Goal: Task Accomplishment & Management: Use online tool/utility

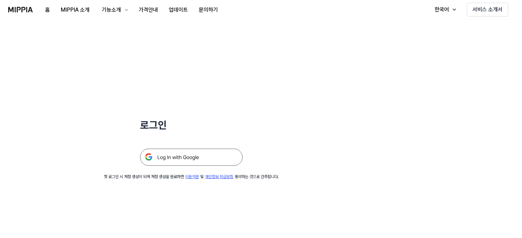
click at [190, 159] on img at bounding box center [191, 156] width 103 height 17
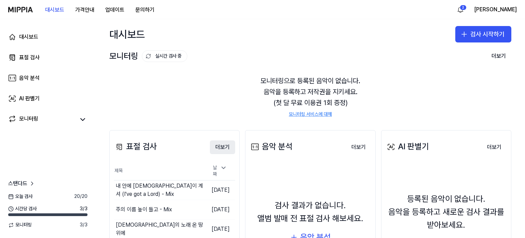
click at [224, 147] on button "더보기" at bounding box center [222, 147] width 25 height 14
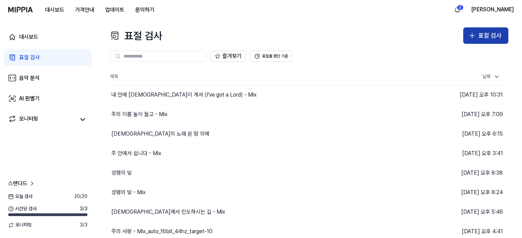
click at [472, 37] on icon "button" at bounding box center [472, 35] width 0 height 5
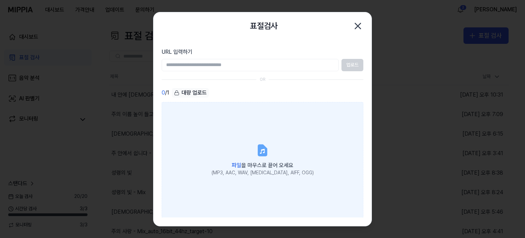
click at [246, 162] on span "파일 을 마우스로 끌어 오세요" at bounding box center [263, 165] width 62 height 6
click at [0, 0] on input "파일 을 마우스로 끌어 오세요 (MP3, AAC, WAV, FLAC, AIFF, OGG)" at bounding box center [0, 0] width 0 height 0
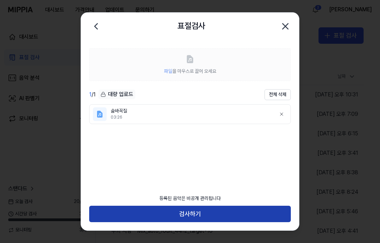
click at [217, 212] on button "검사하기" at bounding box center [190, 214] width 202 height 16
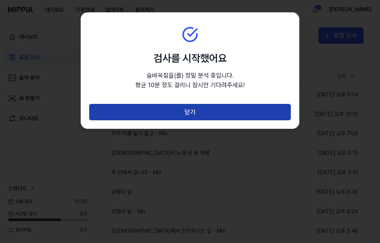
click at [212, 112] on button "닫기" at bounding box center [190, 112] width 202 height 16
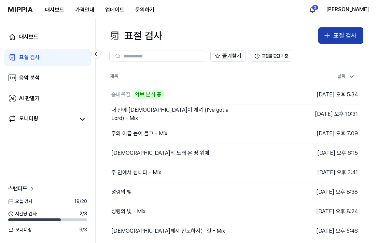
click at [335, 36] on div "표절 검사" at bounding box center [345, 36] width 23 height 10
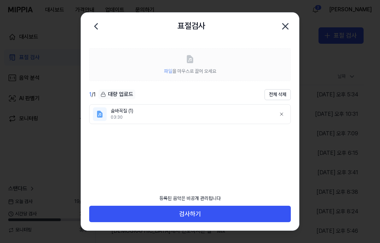
click at [195, 205] on div "등록된 음악은 비공개 관리됩니다" at bounding box center [190, 198] width 70 height 15
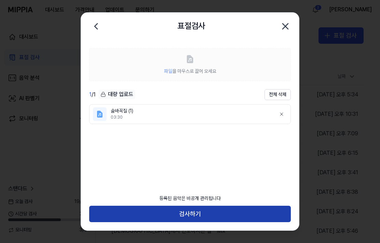
click at [195, 208] on button "검사하기" at bounding box center [190, 214] width 202 height 16
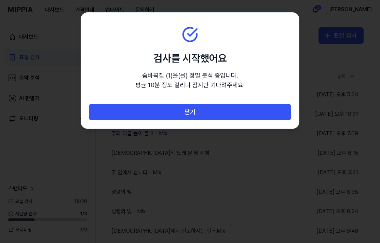
click at [212, 120] on div "닫기" at bounding box center [190, 116] width 218 height 25
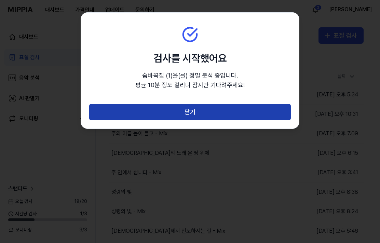
click at [213, 117] on button "닫기" at bounding box center [190, 112] width 202 height 16
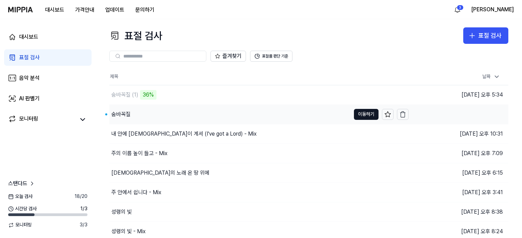
click at [118, 113] on div "숨바꼭질" at bounding box center [120, 114] width 19 height 8
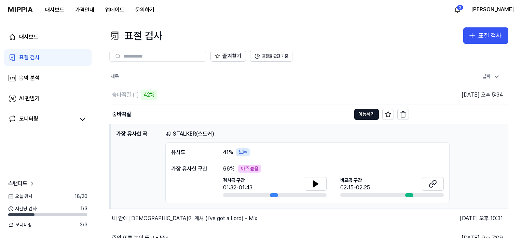
click at [188, 137] on link "STALKER(스토커)" at bounding box center [190, 134] width 50 height 9
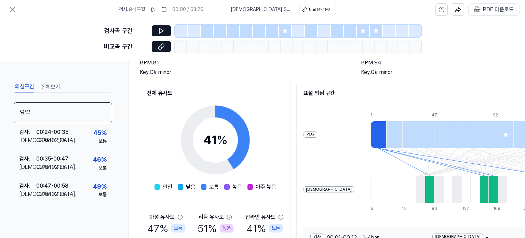
scroll to position [59, 0]
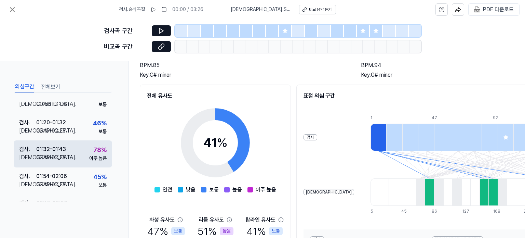
click at [68, 154] on div "검사 . 01:32 - 01:43 비교 . 02:15 - 02:25 78 % 아주 높음" at bounding box center [63, 153] width 98 height 27
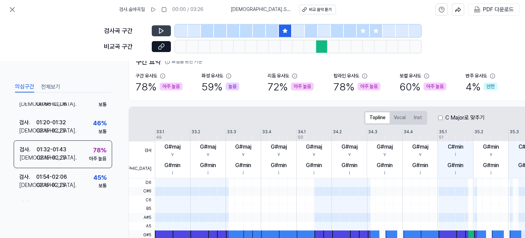
click at [158, 31] on icon at bounding box center [161, 30] width 7 height 7
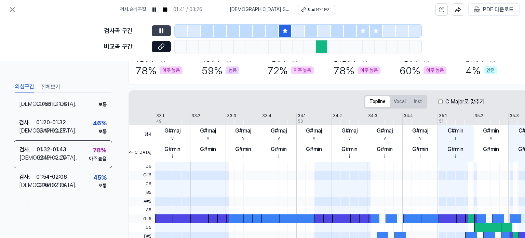
scroll to position [70, 0]
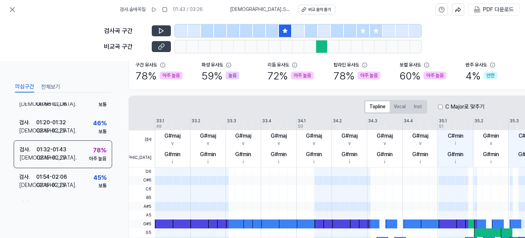
click at [160, 46] on icon at bounding box center [161, 46] width 7 height 7
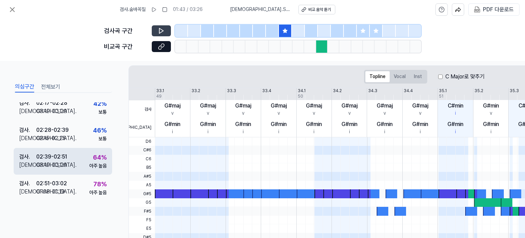
scroll to position [172, 0]
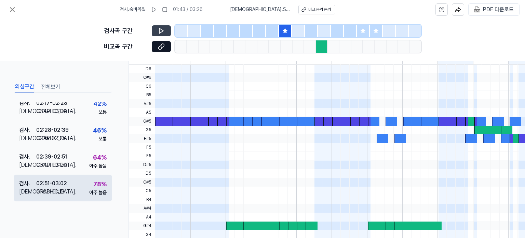
click at [69, 187] on div "검사 . 02:51 - 03:02 비교 . 01:08 - 01:19 78 % 아주 높음" at bounding box center [63, 187] width 98 height 27
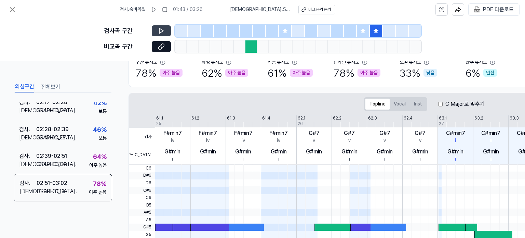
scroll to position [70, 0]
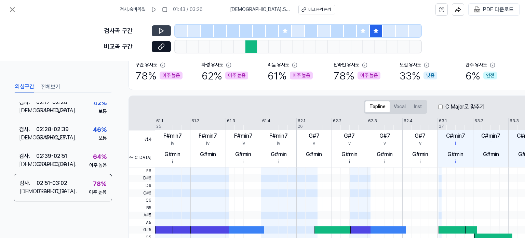
click at [160, 32] on icon at bounding box center [161, 30] width 7 height 7
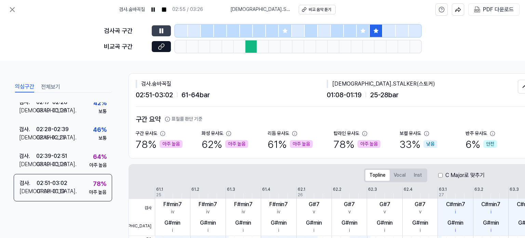
scroll to position [0, 0]
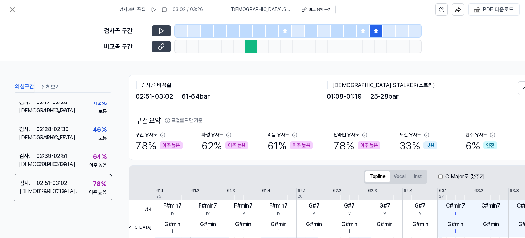
click at [159, 46] on icon at bounding box center [160, 47] width 3 height 4
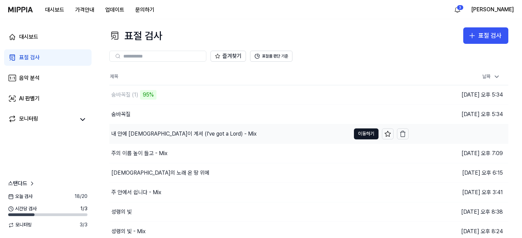
click at [165, 133] on div "내 안에 주님이 계셔 (I've got a Lord) - Mix" at bounding box center [183, 134] width 145 height 8
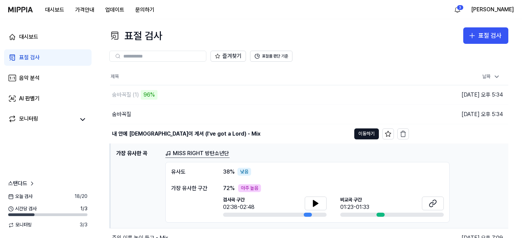
click at [185, 153] on link "MISS RIGHT 방탄소년단" at bounding box center [197, 153] width 64 height 9
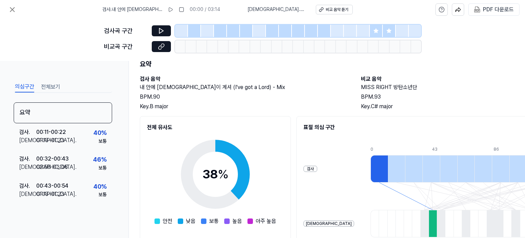
scroll to position [127, 0]
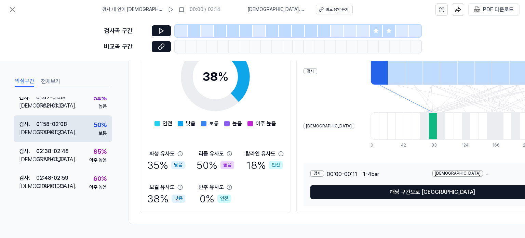
click at [70, 152] on div "검사 . 02:38 - 02:48 비교 . 01:23 - 01:33 85 % 아주 높음" at bounding box center [63, 155] width 98 height 27
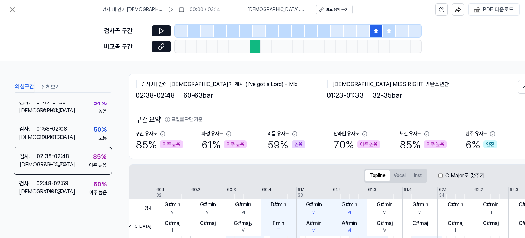
scroll to position [0, 0]
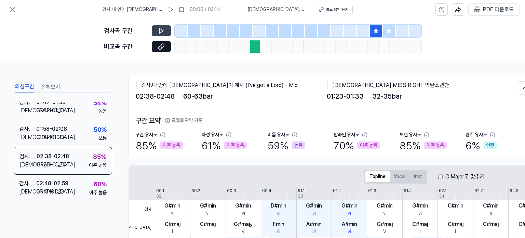
click at [157, 30] on button at bounding box center [161, 30] width 19 height 11
click at [160, 43] on icon at bounding box center [161, 46] width 7 height 7
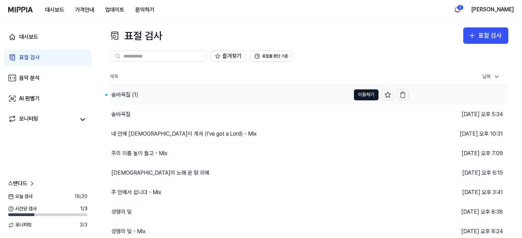
click at [124, 92] on div "숨바꼭질 (1)" at bounding box center [124, 95] width 27 height 8
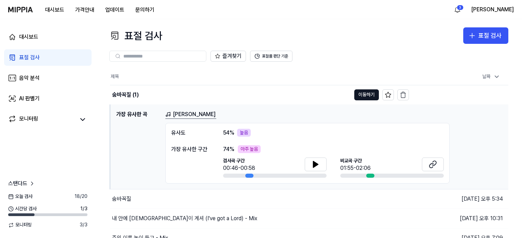
click at [194, 115] on link "Marhaba Akhtara Rasha" at bounding box center [190, 114] width 51 height 9
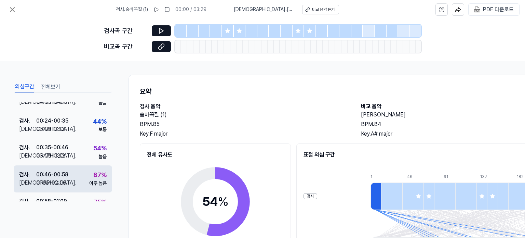
click at [66, 175] on div "00:46 - 00:58" at bounding box center [52, 174] width 32 height 8
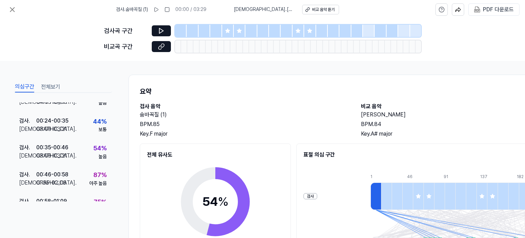
scroll to position [64, 0]
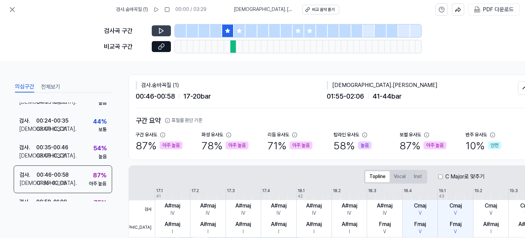
click at [162, 32] on icon at bounding box center [161, 30] width 7 height 7
click at [159, 47] on icon at bounding box center [161, 46] width 7 height 7
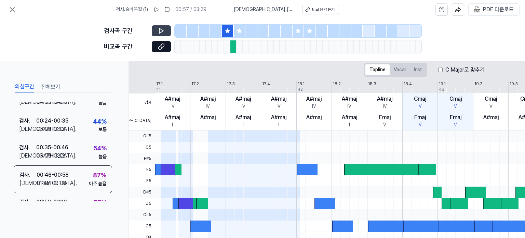
scroll to position [104, 0]
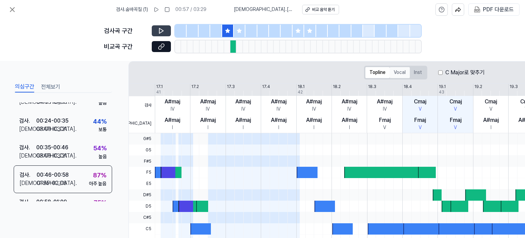
click at [400, 72] on button "Vocal" at bounding box center [400, 72] width 20 height 11
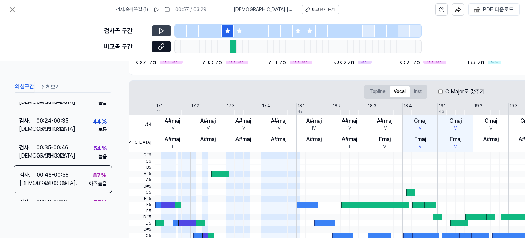
scroll to position [70, 0]
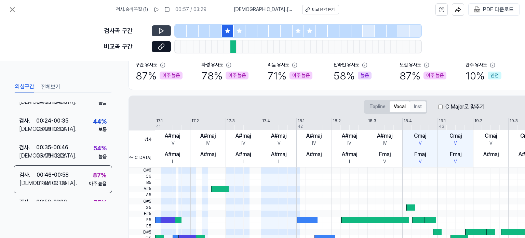
click at [420, 108] on button "Inst" at bounding box center [418, 106] width 16 height 11
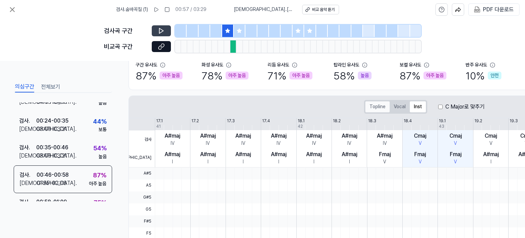
click at [373, 103] on button "Topline" at bounding box center [377, 106] width 24 height 11
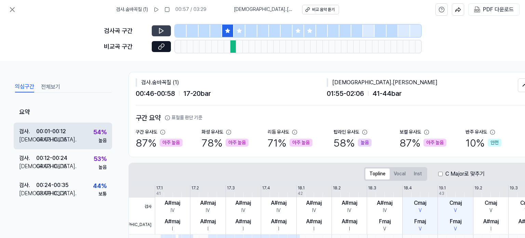
scroll to position [1, 0]
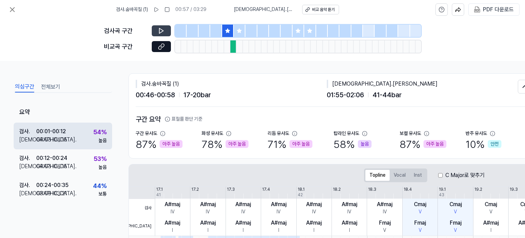
click at [67, 145] on div "검사 . 00:01 - 00:12 비교 . 04:03 - 04:15 54 % 높음" at bounding box center [63, 135] width 98 height 27
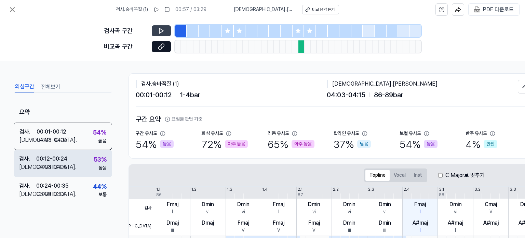
click at [64, 165] on div "04:03 - 04:15" at bounding box center [51, 167] width 31 height 8
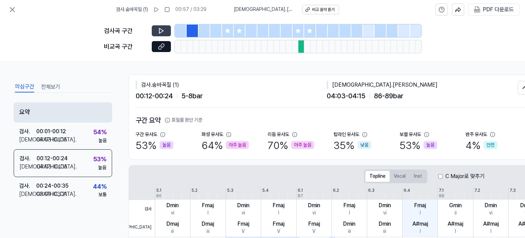
scroll to position [0, 0]
click at [46, 106] on div "요약" at bounding box center [63, 112] width 98 height 20
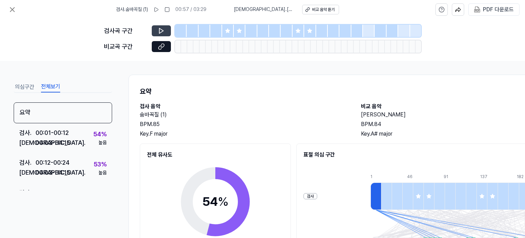
click at [55, 86] on button "전체보기" at bounding box center [50, 86] width 19 height 11
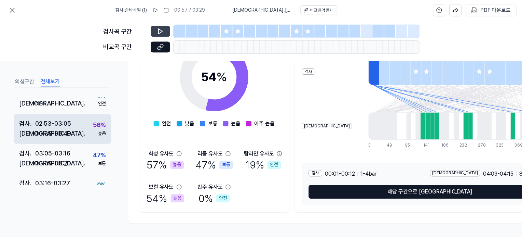
scroll to position [564, 0]
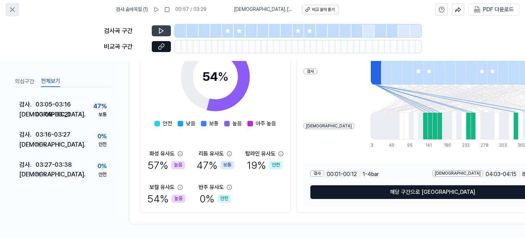
click at [10, 10] on icon at bounding box center [12, 9] width 8 height 8
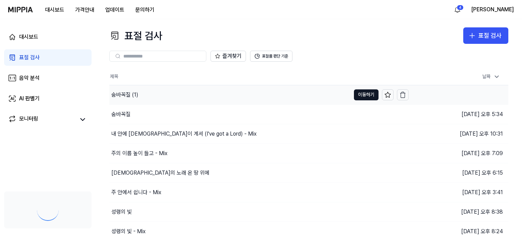
click at [184, 94] on div "숨바꼭질 (1)" at bounding box center [229, 94] width 241 height 19
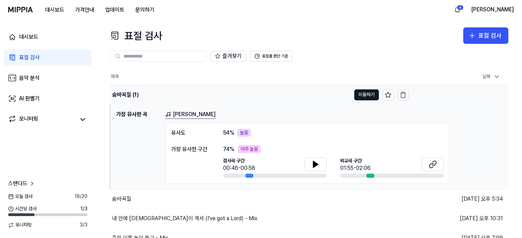
click at [185, 93] on div "숨바꼭질 (1)" at bounding box center [230, 94] width 241 height 19
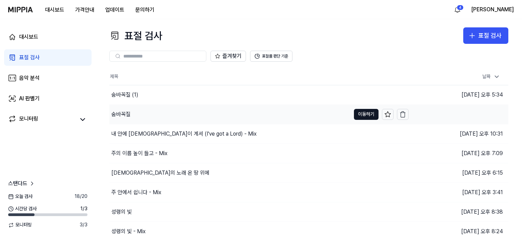
click at [170, 112] on div "숨바꼭질" at bounding box center [229, 114] width 241 height 19
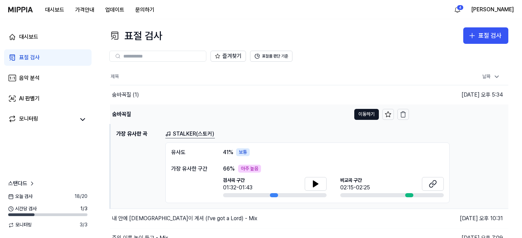
click at [209, 116] on div "숨바꼭질" at bounding box center [230, 114] width 241 height 19
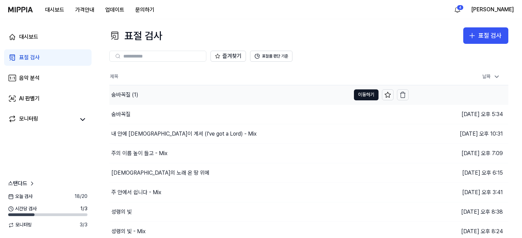
click at [201, 95] on div "숨바꼭질 (1)" at bounding box center [229, 94] width 241 height 19
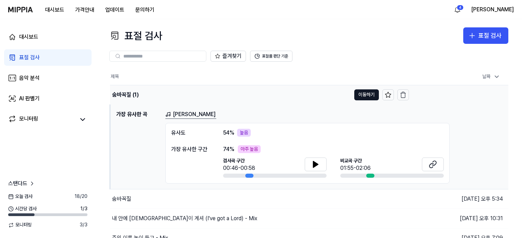
click at [201, 95] on div "숨바꼭질 (1)" at bounding box center [230, 94] width 241 height 19
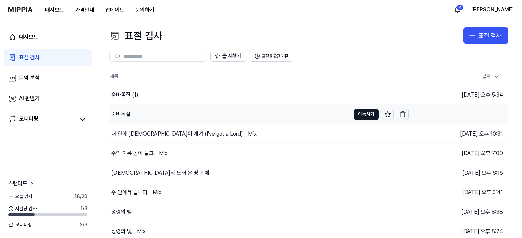
click at [193, 116] on div "숨바꼭질" at bounding box center [229, 114] width 241 height 19
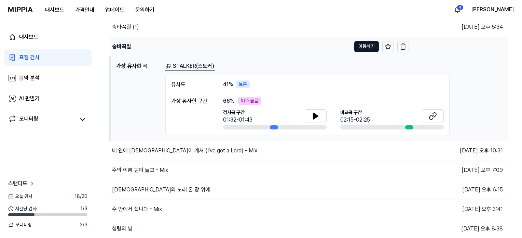
scroll to position [68, 0]
click at [365, 43] on button "이동하기" at bounding box center [366, 45] width 25 height 11
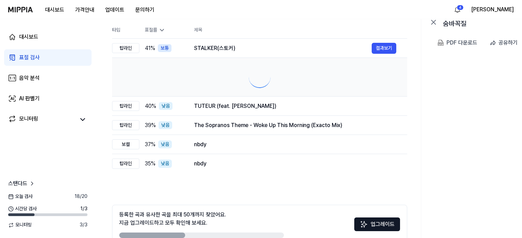
scroll to position [0, 0]
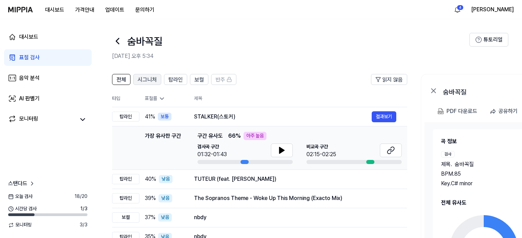
click at [149, 78] on span "시그니처" at bounding box center [147, 80] width 19 height 8
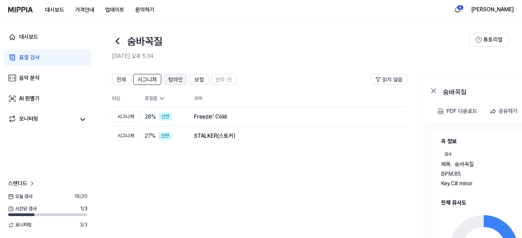
click at [175, 77] on span "탑라인" at bounding box center [175, 80] width 14 height 8
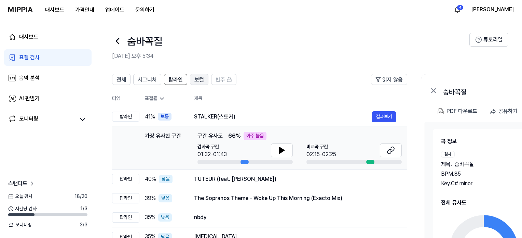
click at [200, 78] on span "보컬" at bounding box center [199, 80] width 10 height 8
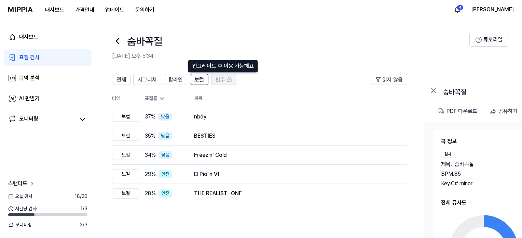
click at [217, 77] on span "반주" at bounding box center [221, 80] width 10 height 8
click at [201, 81] on span "보컬" at bounding box center [199, 80] width 10 height 8
click at [175, 79] on span "탑라인" at bounding box center [175, 80] width 14 height 8
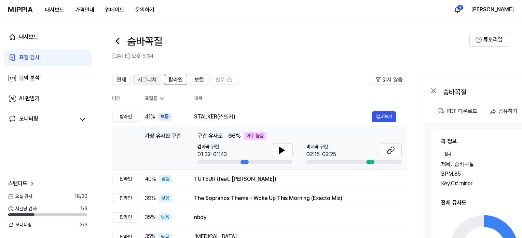
click at [150, 80] on span "시그니처" at bounding box center [147, 80] width 19 height 8
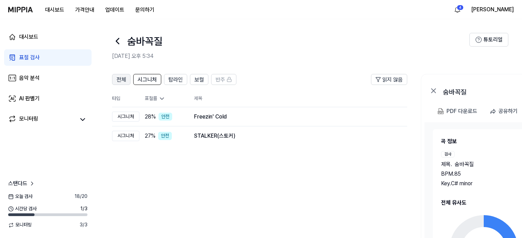
click at [126, 82] on button "전체" at bounding box center [121, 79] width 18 height 11
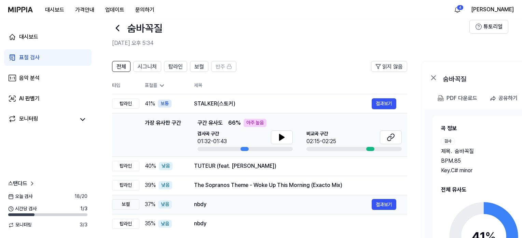
scroll to position [68, 0]
